Goal: Book appointment/travel/reservation

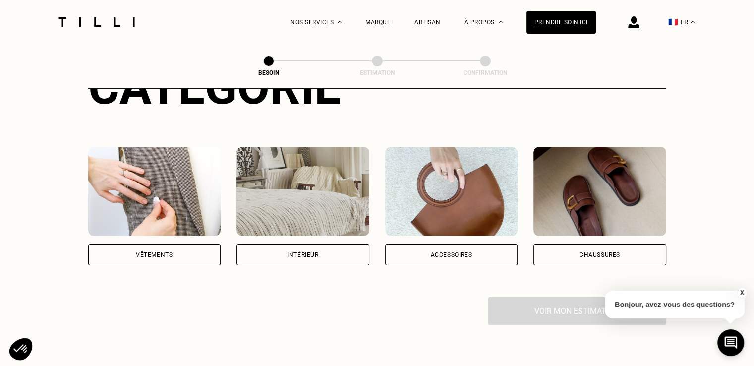
scroll to position [198, 0]
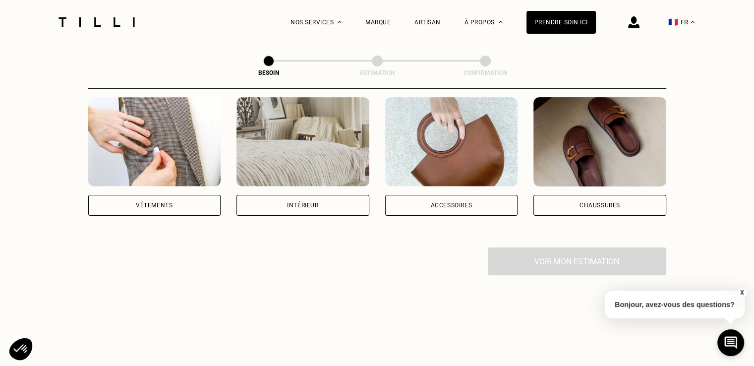
click at [319, 195] on div "Intérieur" at bounding box center [302, 205] width 133 height 21
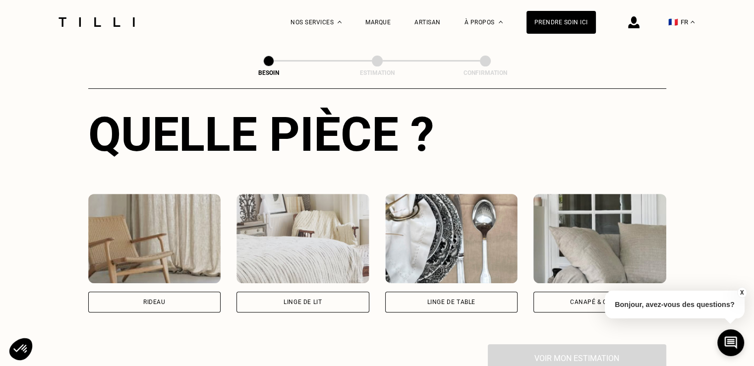
scroll to position [420, 0]
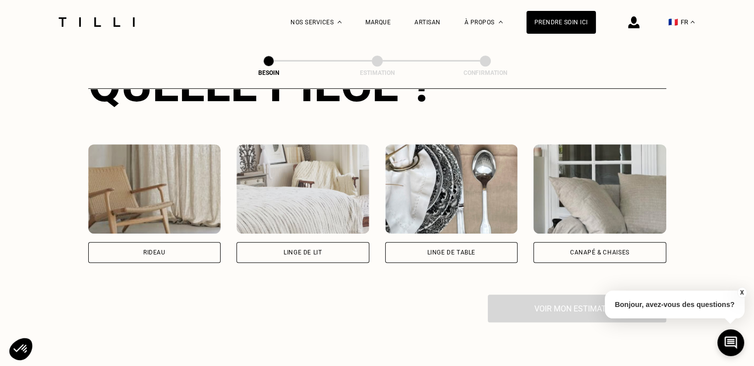
click at [154, 249] on div "Rideau" at bounding box center [154, 252] width 22 height 6
select select "FR"
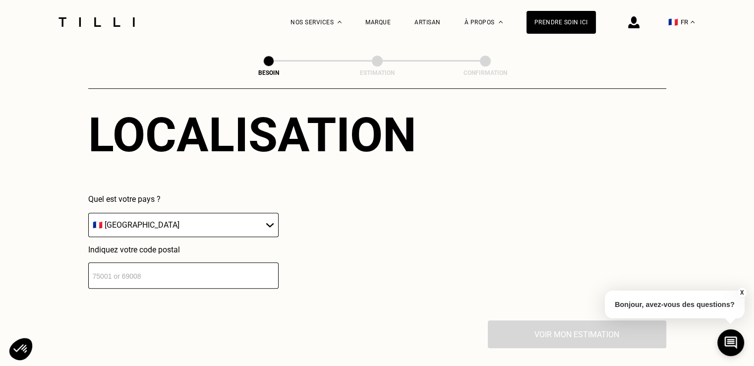
scroll to position [689, 0]
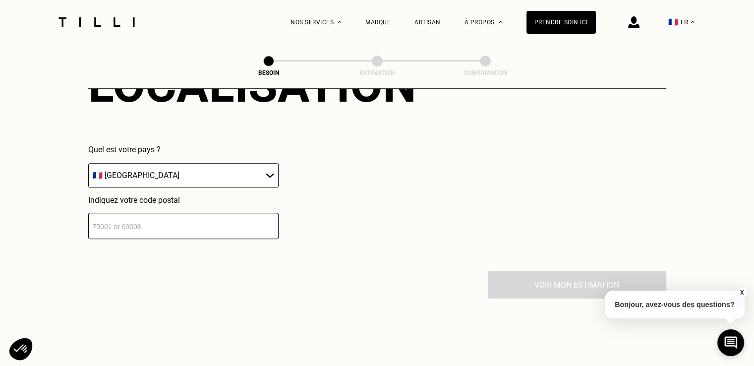
click at [178, 213] on input "number" at bounding box center [183, 226] width 190 height 26
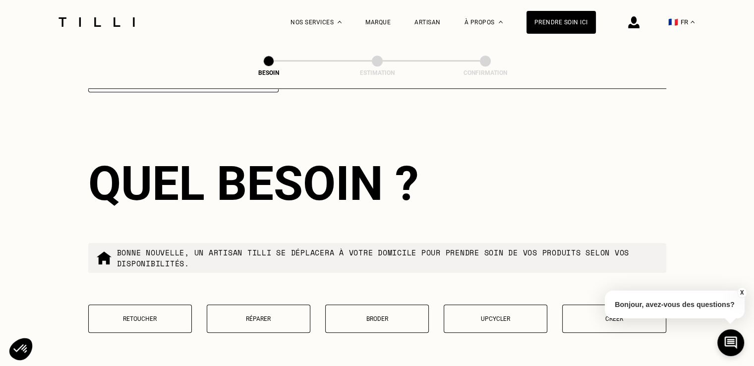
scroll to position [885, 0]
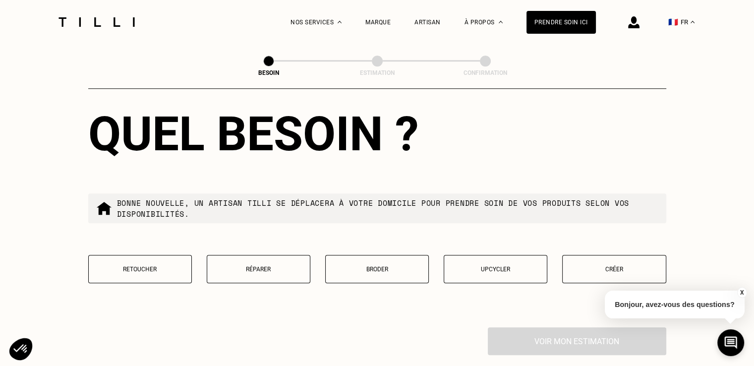
type input "75013"
click at [163, 266] on p "Retoucher" at bounding box center [140, 269] width 93 height 7
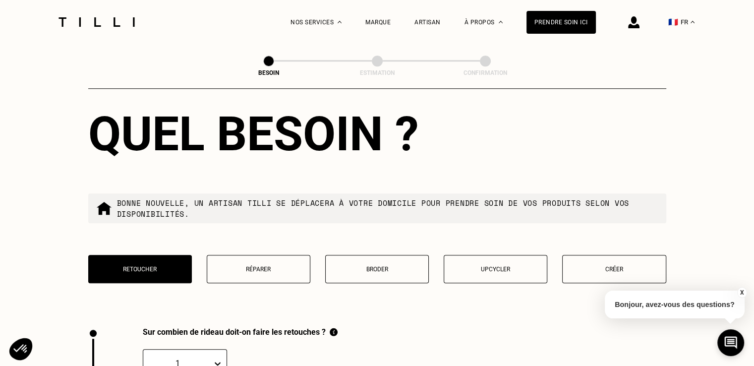
scroll to position [1088, 0]
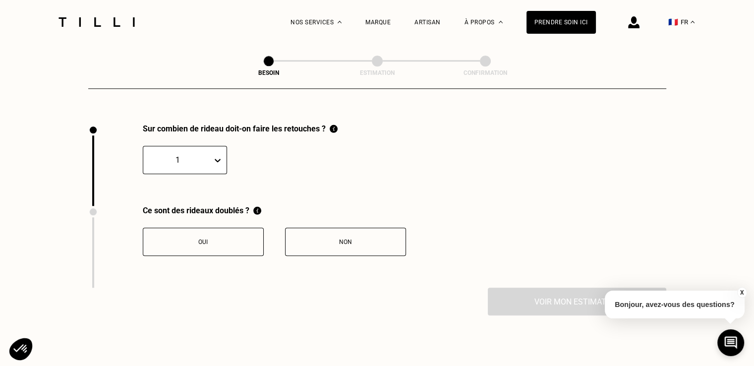
click at [217, 155] on icon at bounding box center [218, 160] width 10 height 10
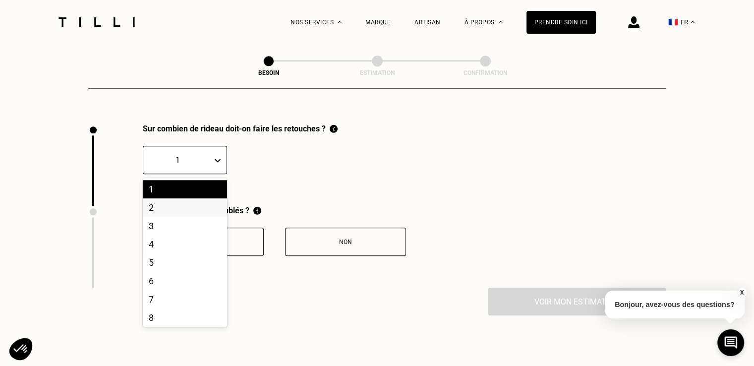
click at [180, 198] on div "2" at bounding box center [185, 207] width 84 height 18
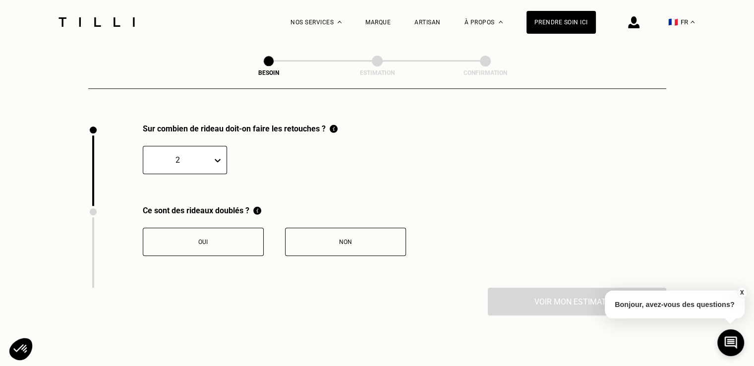
click at [348, 227] on button "Non" at bounding box center [345, 241] width 121 height 28
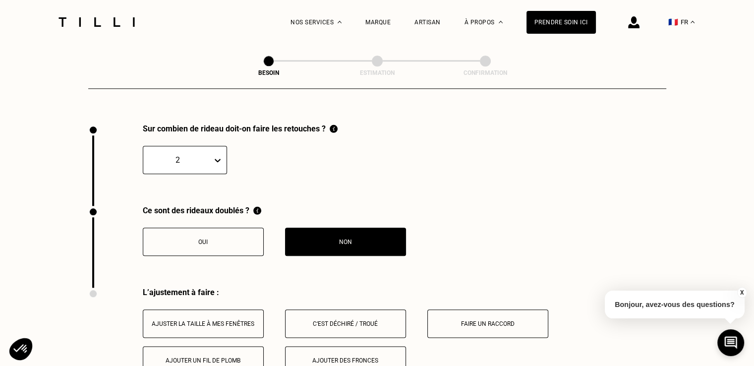
scroll to position [1252, 0]
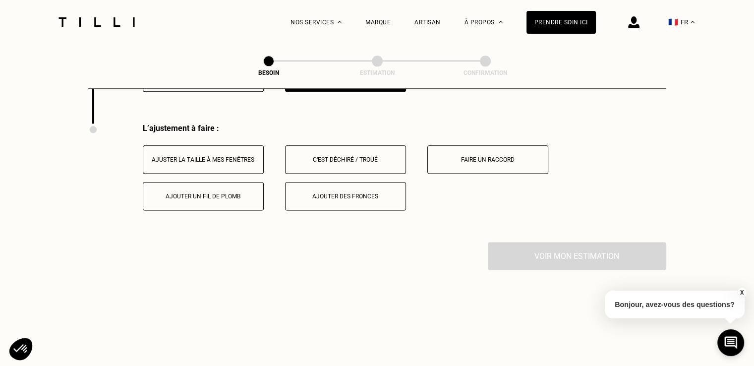
click at [219, 156] on div "Ajuster la taille à mes fenêtres" at bounding box center [203, 159] width 110 height 7
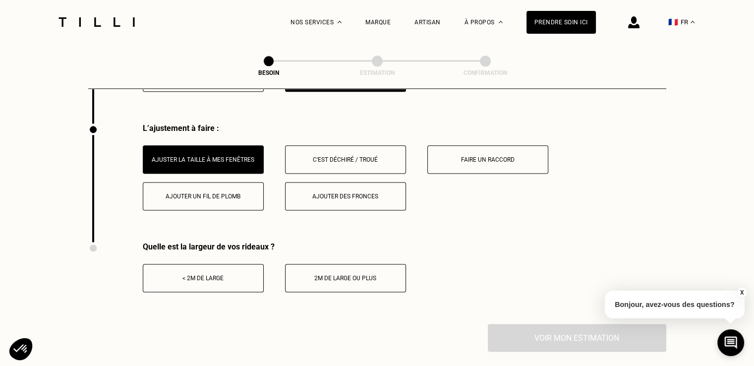
click at [217, 275] on div "< 2m de large" at bounding box center [203, 278] width 110 height 7
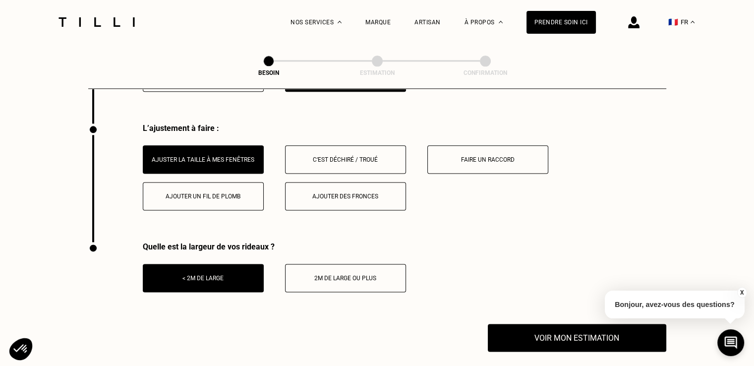
scroll to position [1351, 0]
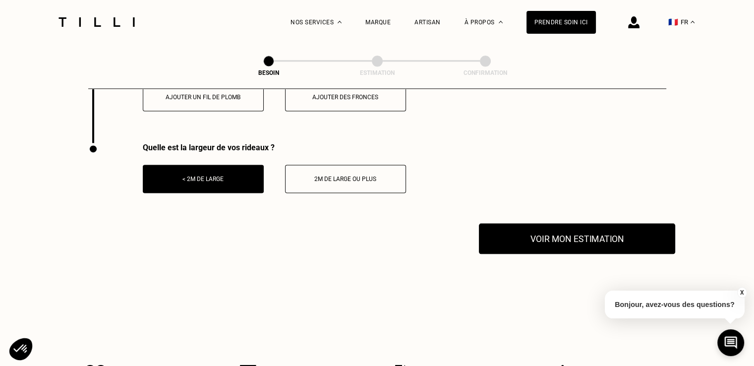
click at [555, 228] on button "Voir mon estimation" at bounding box center [577, 238] width 196 height 31
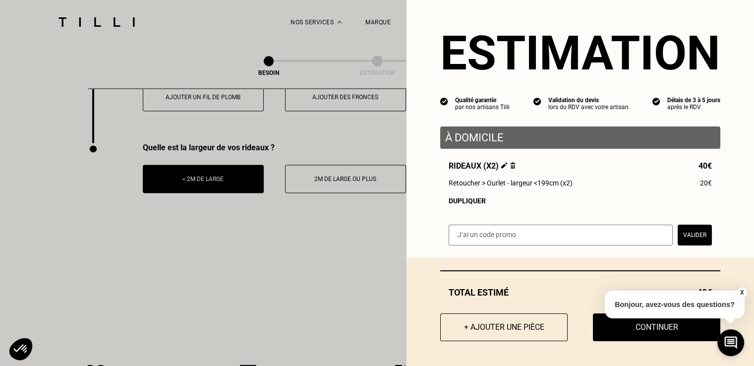
scroll to position [1500, 0]
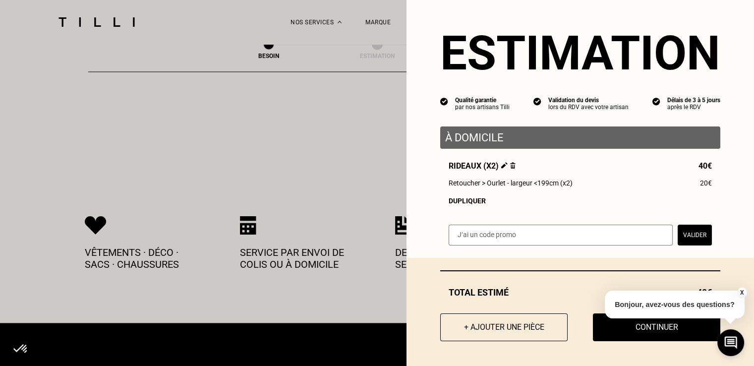
click at [739, 290] on button "X" at bounding box center [741, 292] width 10 height 11
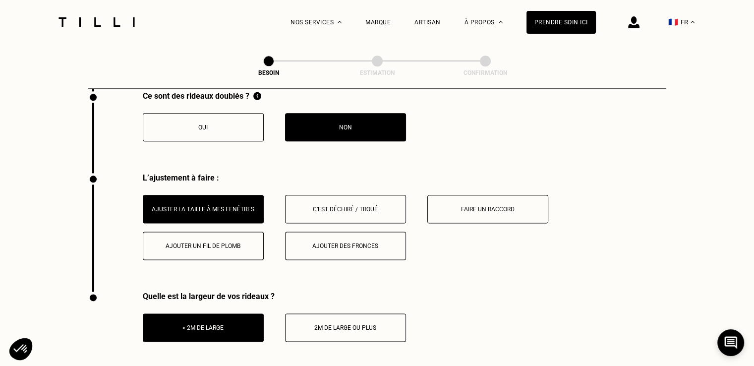
scroll to position [1351, 0]
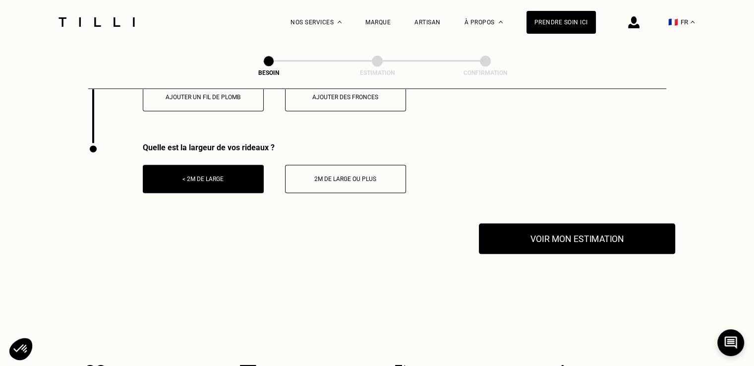
click at [577, 230] on button "Voir mon estimation" at bounding box center [577, 238] width 196 height 31
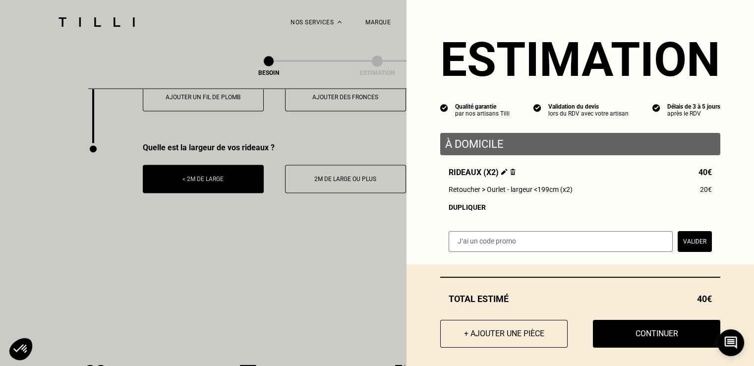
scroll to position [7, 0]
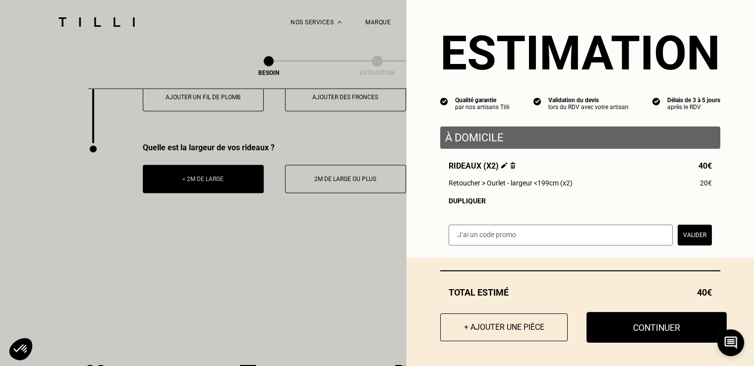
click at [650, 332] on button "Continuer" at bounding box center [656, 327] width 140 height 31
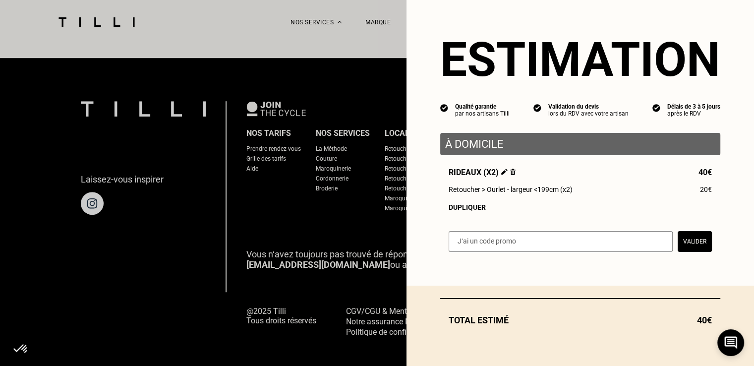
scroll to position [0, 0]
select select "FR"
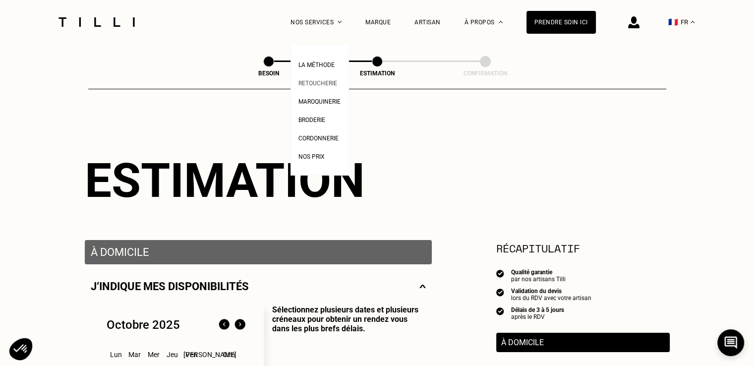
click at [327, 80] on span "Retoucherie" at bounding box center [317, 83] width 39 height 7
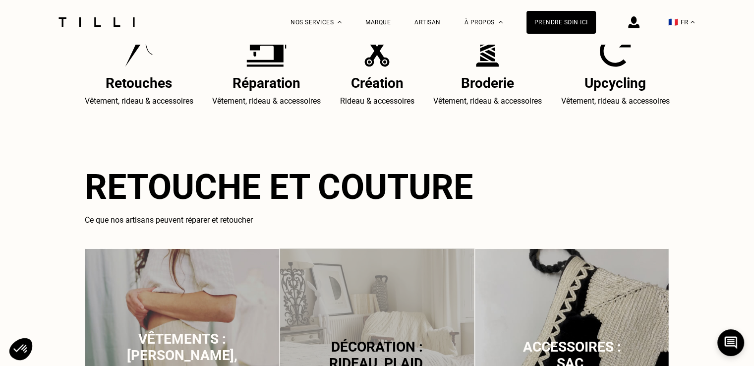
scroll to position [644, 0]
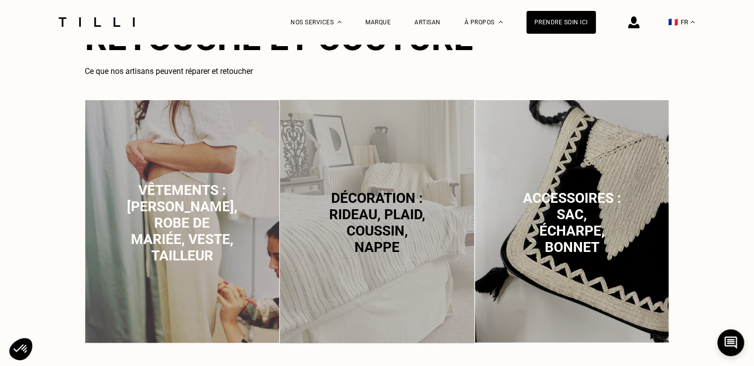
click at [380, 171] on div "Décoration : rideau, plaid, coussin, nappe" at bounding box center [377, 223] width 195 height 246
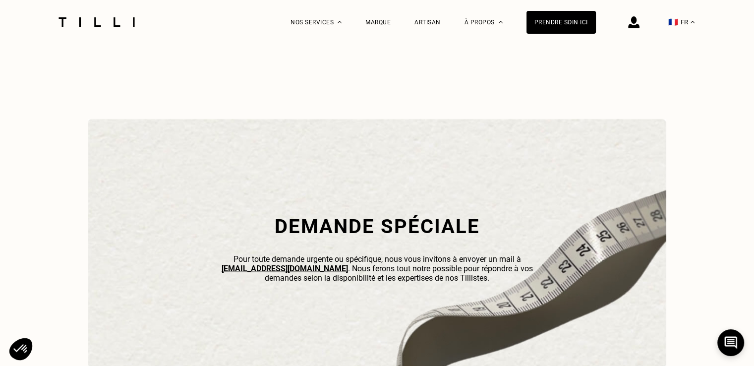
scroll to position [2964, 0]
